Goal: Task Accomplishment & Management: Use online tool/utility

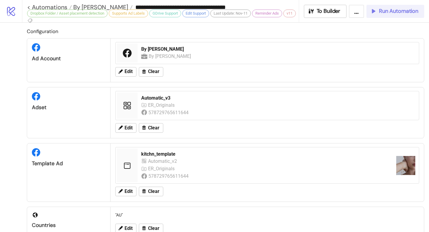
click at [389, 11] on span "Run Automation" at bounding box center [398, 11] width 39 height 7
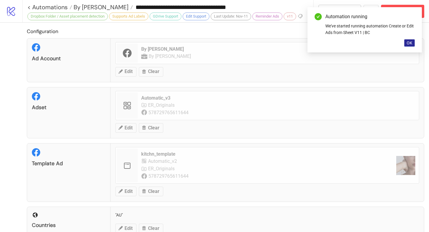
click at [410, 42] on span "OK" at bounding box center [410, 43] width 6 height 5
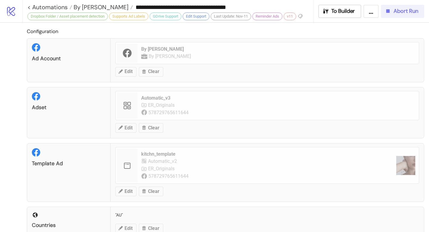
click at [408, 12] on span "Abort Run" at bounding box center [406, 11] width 25 height 7
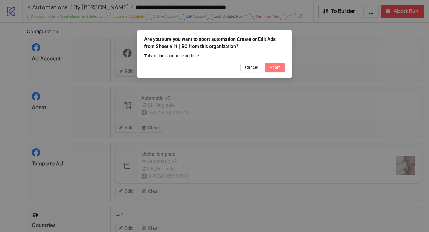
click at [275, 69] on span "Abort" at bounding box center [275, 67] width 10 height 5
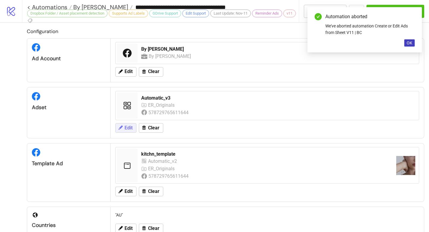
click at [131, 129] on span "Edit" at bounding box center [129, 127] width 8 height 5
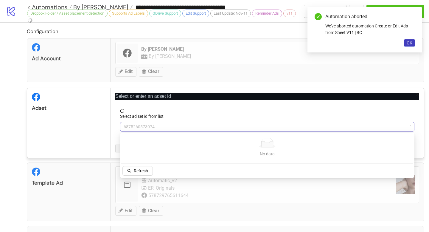
click at [130, 129] on span "6875260573074" at bounding box center [267, 126] width 287 height 9
click at [150, 129] on span "6875260573074" at bounding box center [267, 126] width 287 height 9
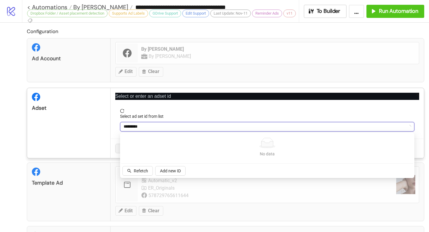
type input "**********"
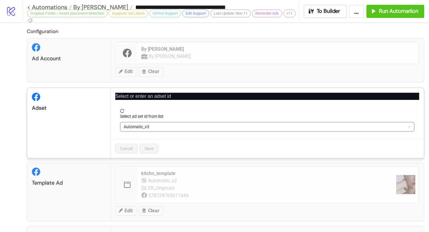
click at [152, 131] on div "Automatic_v3" at bounding box center [267, 127] width 294 height 10
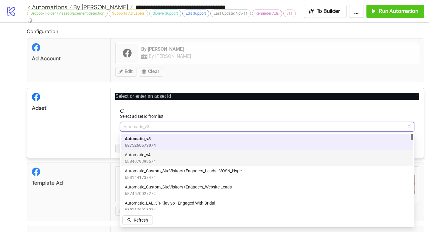
click at [160, 153] on div "Automatic_v4 6884079399674" at bounding box center [267, 157] width 285 height 13
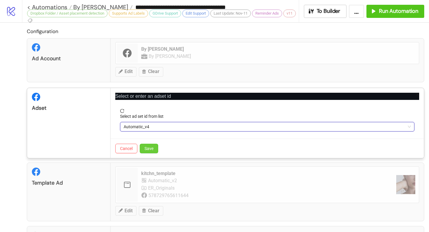
click at [151, 146] on span "Save" at bounding box center [148, 148] width 9 height 5
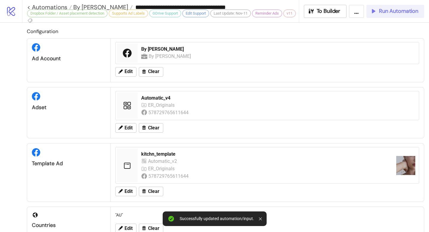
click at [402, 12] on span "Run Automation" at bounding box center [398, 11] width 39 height 7
